Goal: Task Accomplishment & Management: Understand process/instructions

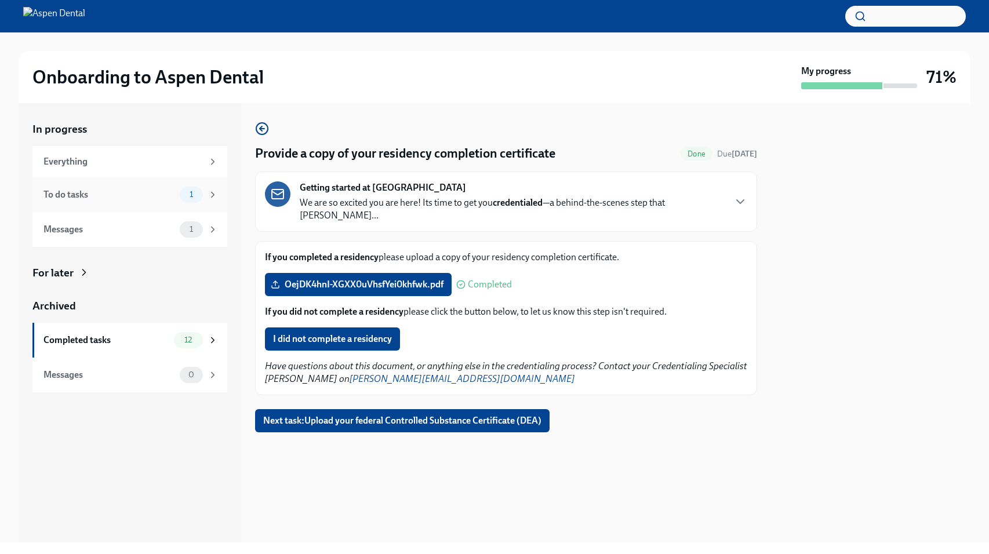
click at [172, 187] on div "To do tasks 1" at bounding box center [130, 195] width 175 height 16
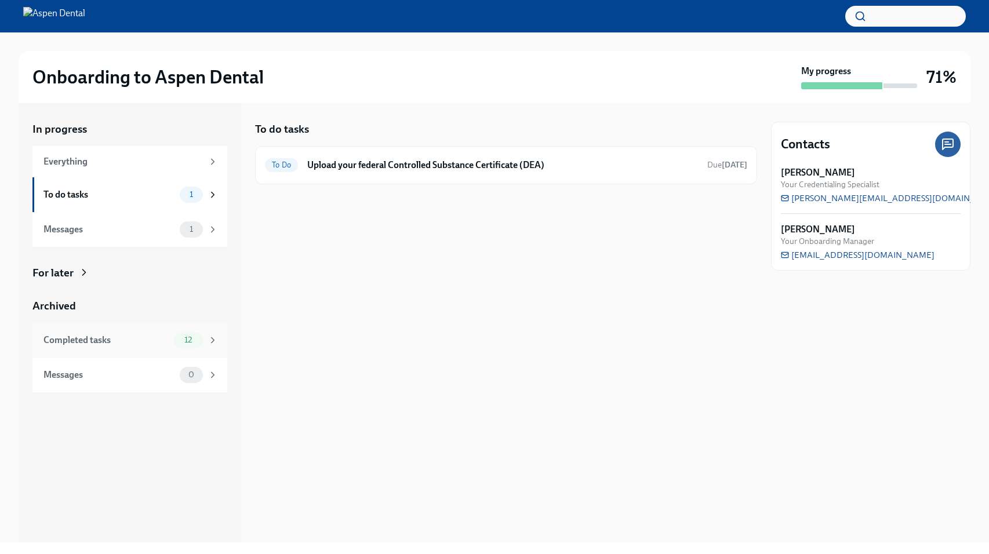
click at [146, 341] on div "Completed tasks" at bounding box center [106, 340] width 126 height 13
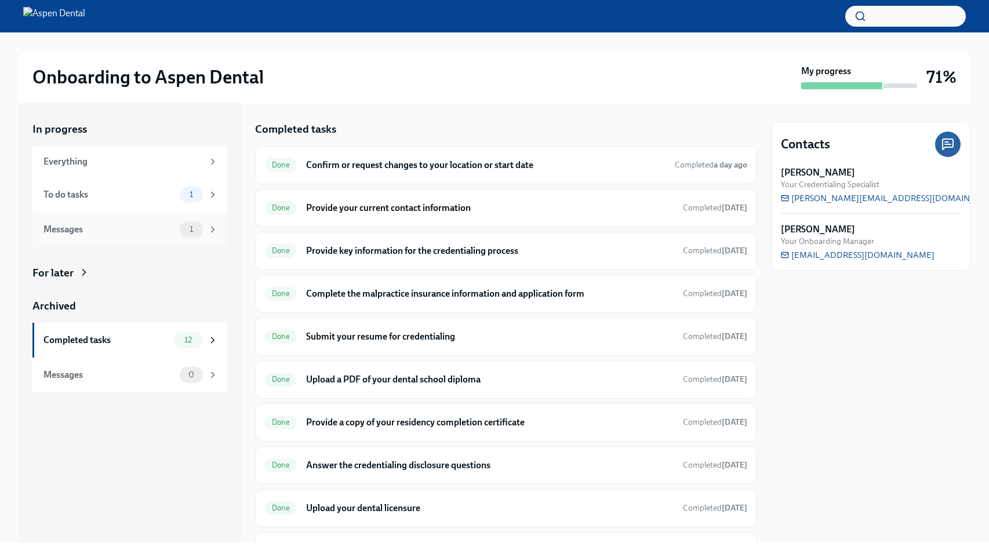
click at [138, 227] on div "Messages" at bounding box center [109, 229] width 132 height 13
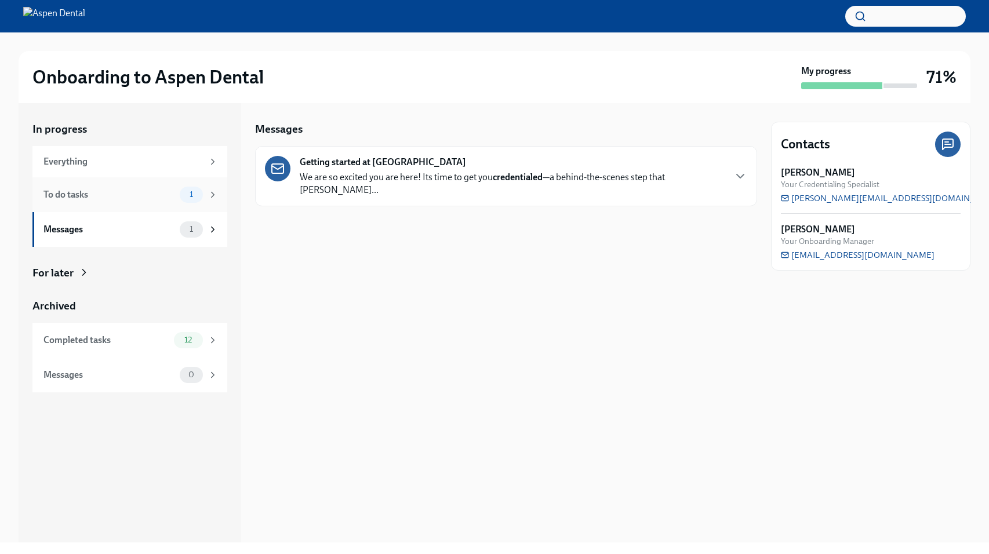
click at [165, 204] on div "To do tasks 1" at bounding box center [129, 194] width 195 height 35
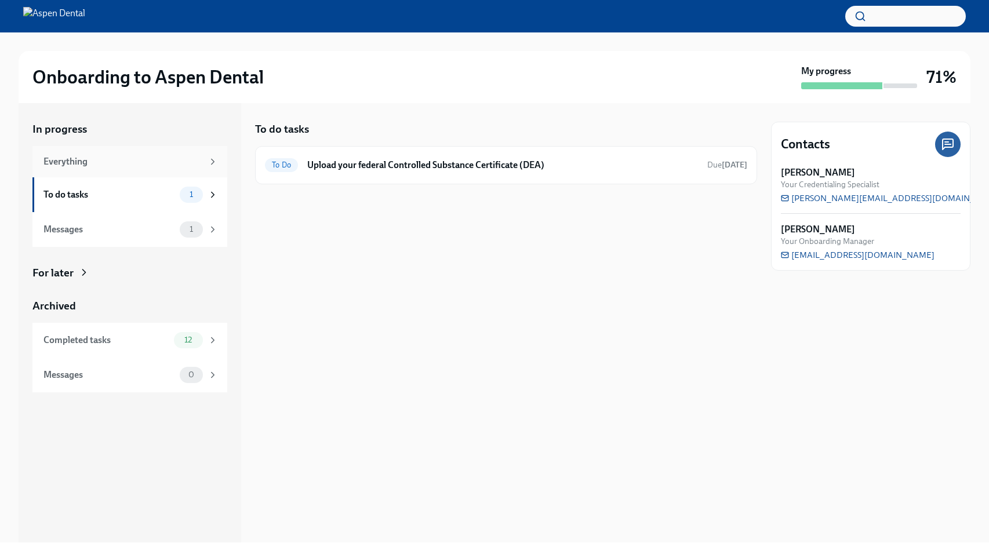
click at [169, 157] on div "Everything" at bounding box center [122, 161] width 159 height 13
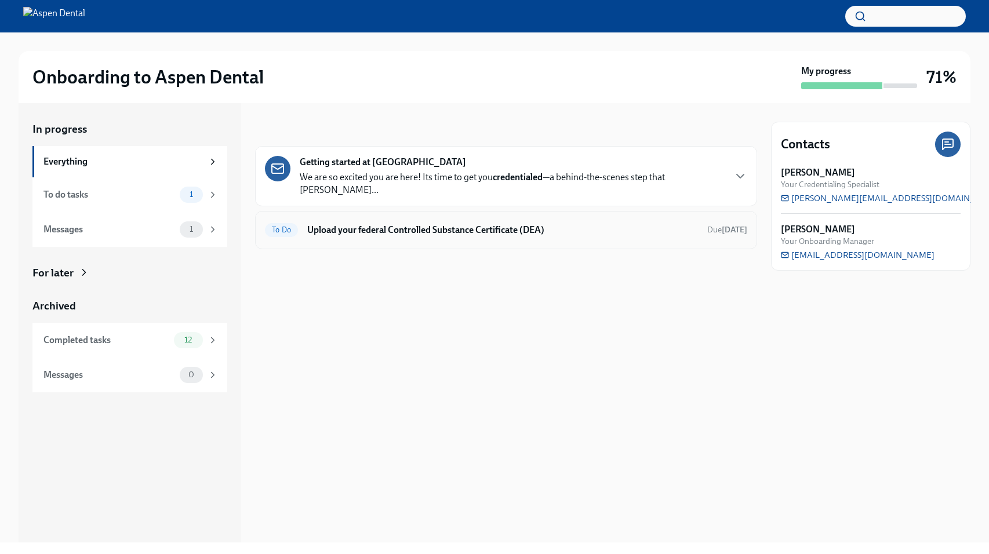
click at [458, 224] on h6 "Upload your federal Controlled Substance Certificate (DEA)" at bounding box center [502, 230] width 391 height 13
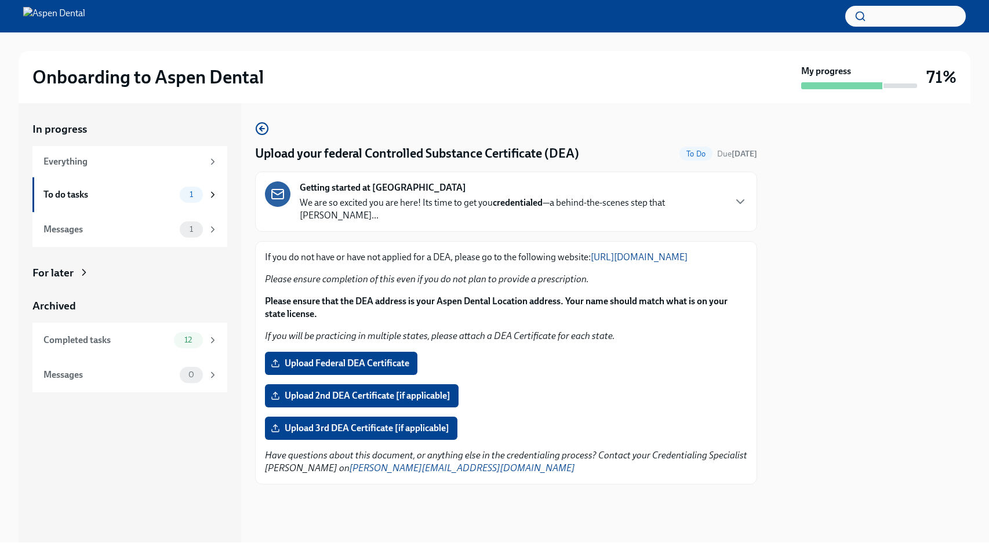
click at [591, 257] on link "[URL][DOMAIN_NAME]" at bounding box center [639, 257] width 97 height 11
